Goal: Task Accomplishment & Management: Manage account settings

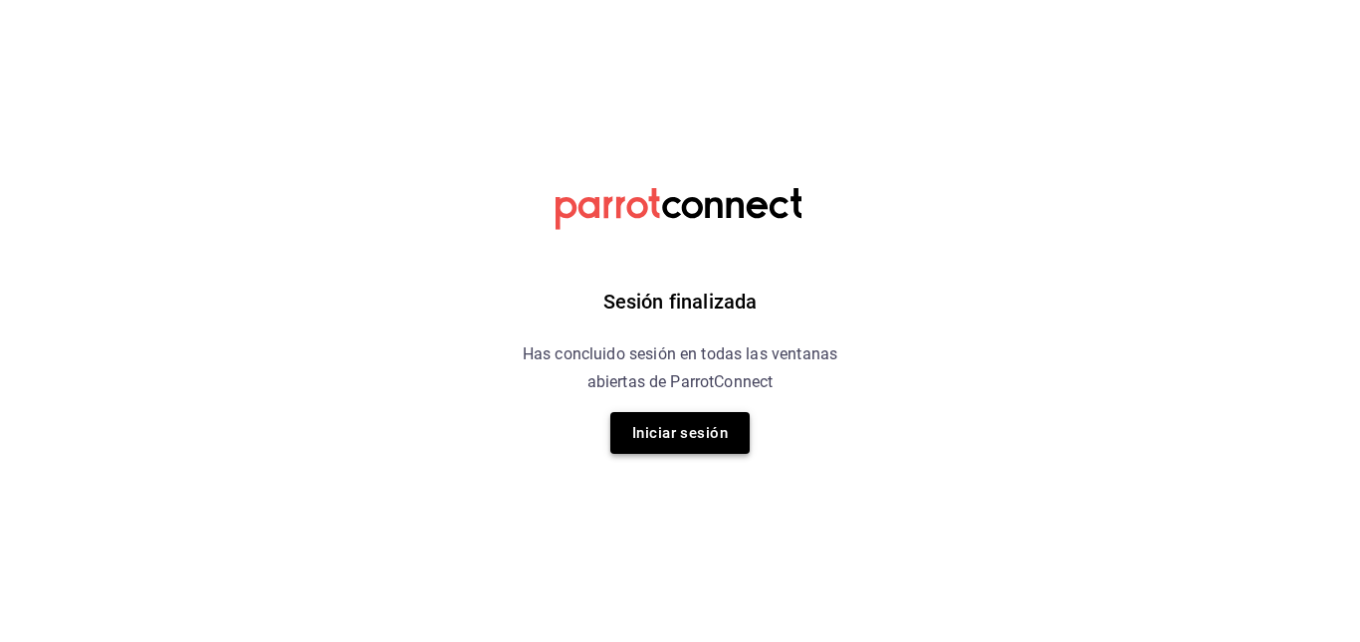
click at [684, 436] on button "Iniciar sesión" at bounding box center [680, 433] width 139 height 42
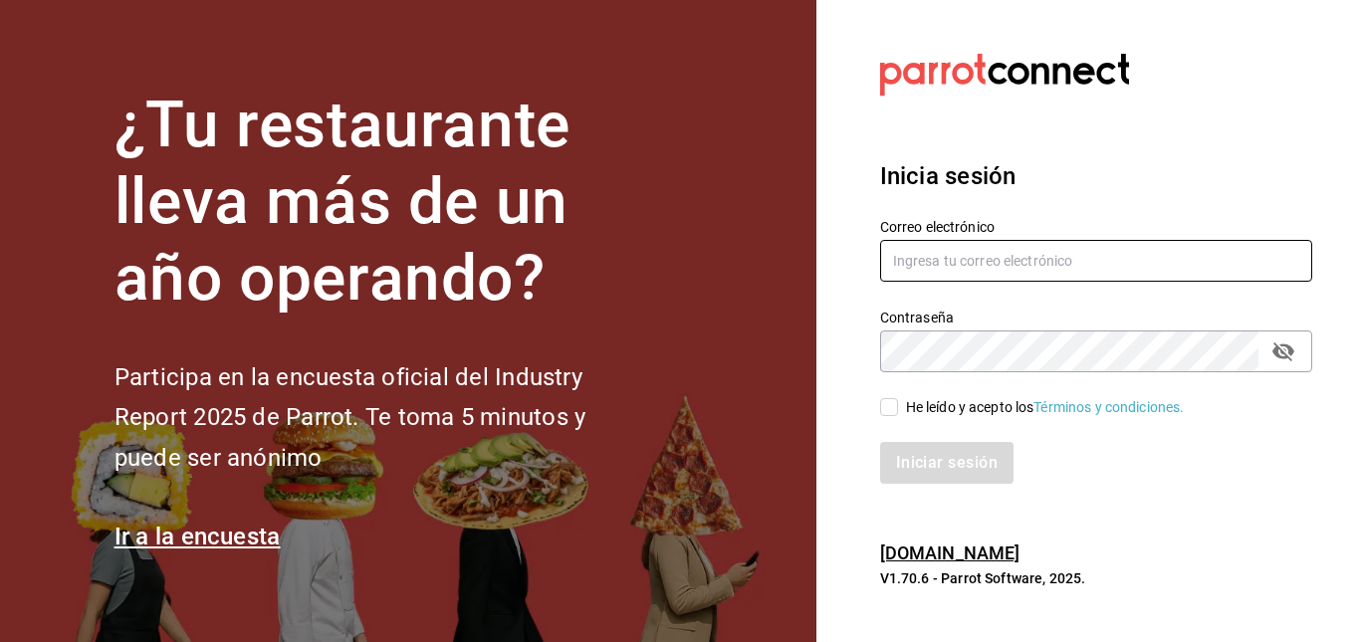
type input "facturaswrmx@gmail.com"
click at [887, 416] on input "He leído y acepto los Términos y condiciones." at bounding box center [889, 407] width 18 height 18
checkbox input "true"
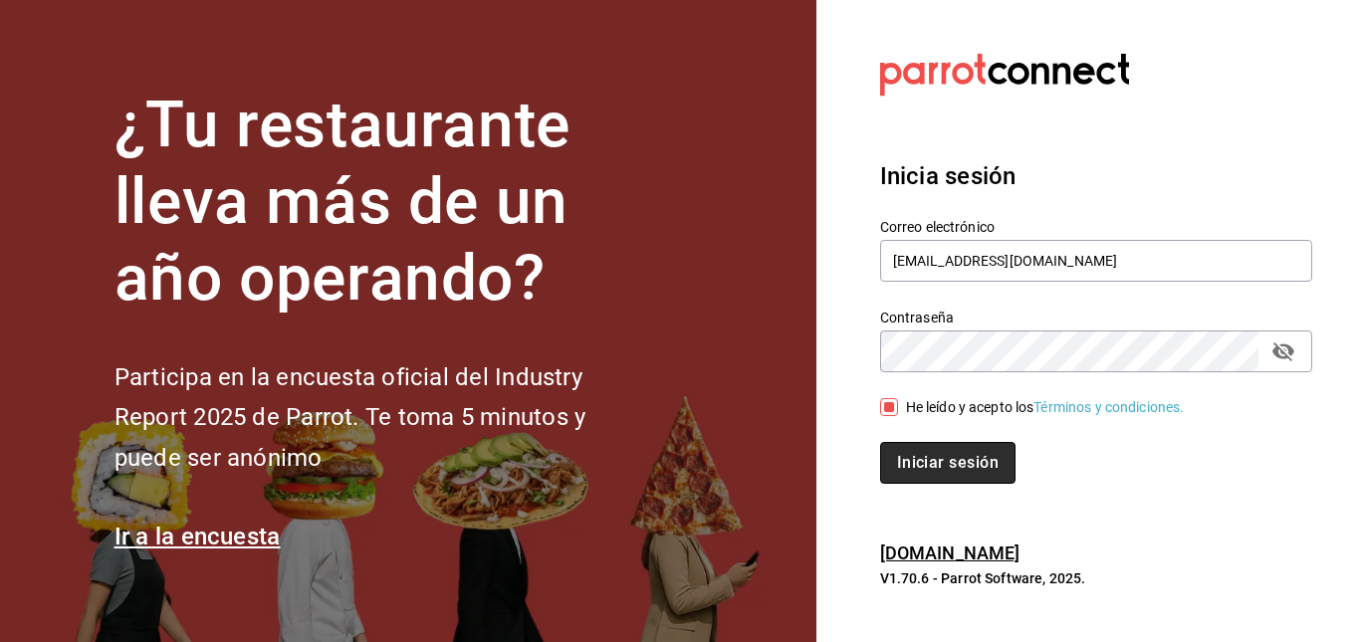
click at [930, 450] on button "Iniciar sesión" at bounding box center [947, 463] width 135 height 42
